Goal: Task Accomplishment & Management: Use online tool/utility

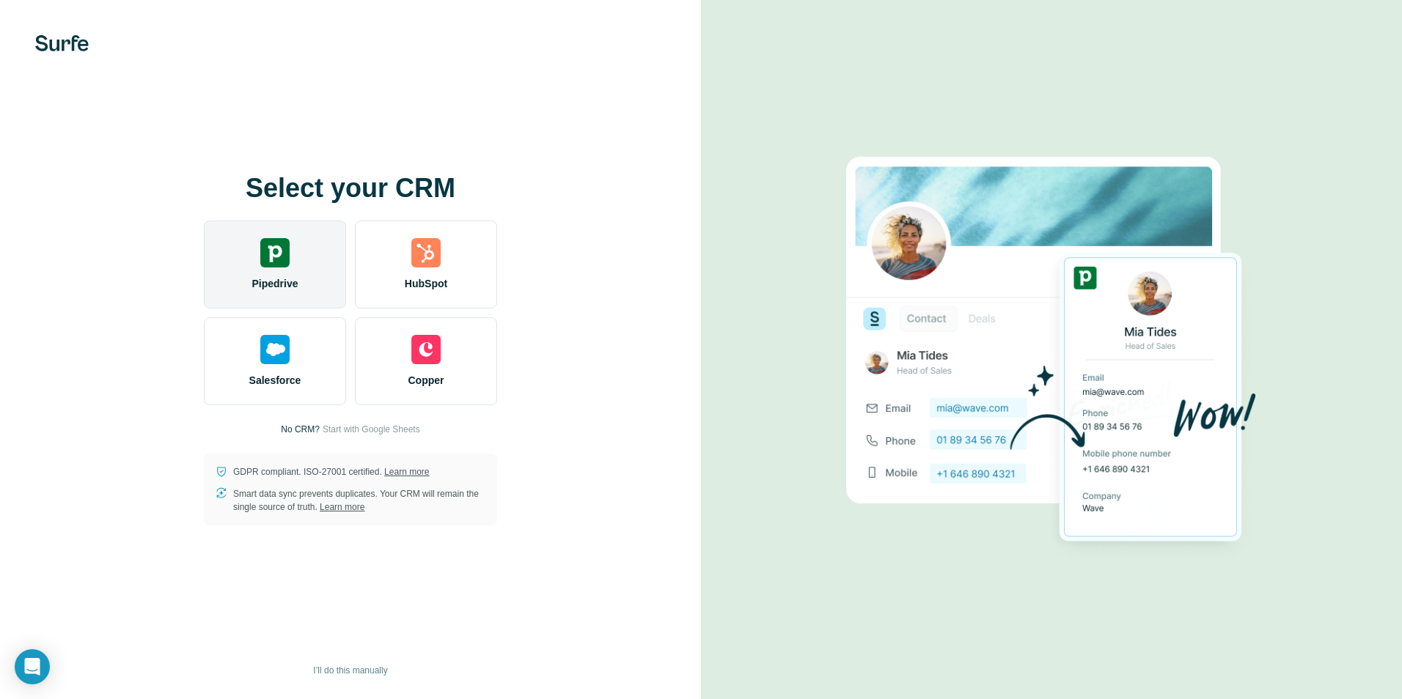
click at [298, 255] on div "Pipedrive" at bounding box center [275, 265] width 142 height 88
